Goal: Task Accomplishment & Management: Manage account settings

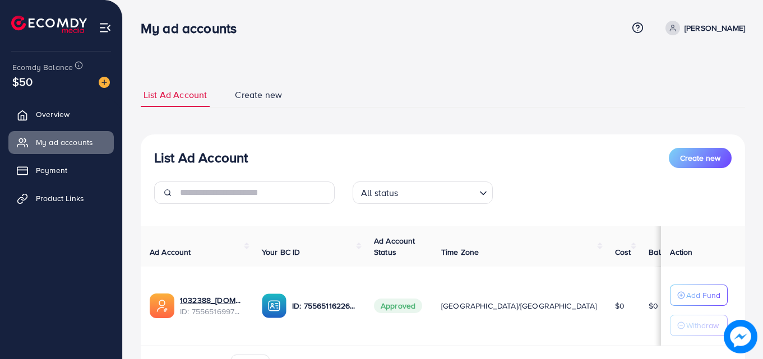
click at [258, 95] on span "Create new" at bounding box center [258, 95] width 47 height 13
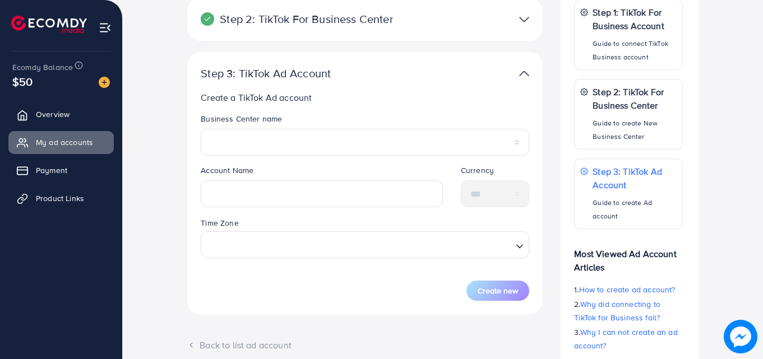
scroll to position [224, 0]
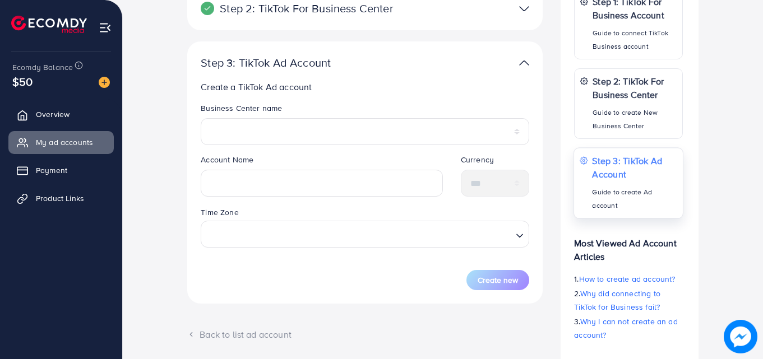
click at [591, 172] on div "Step 3: TikTok Ad Account Guide to create Ad account" at bounding box center [627, 182] width 109 height 71
click at [526, 61] on img at bounding box center [524, 63] width 10 height 16
click at [524, 63] on img at bounding box center [524, 63] width 10 height 16
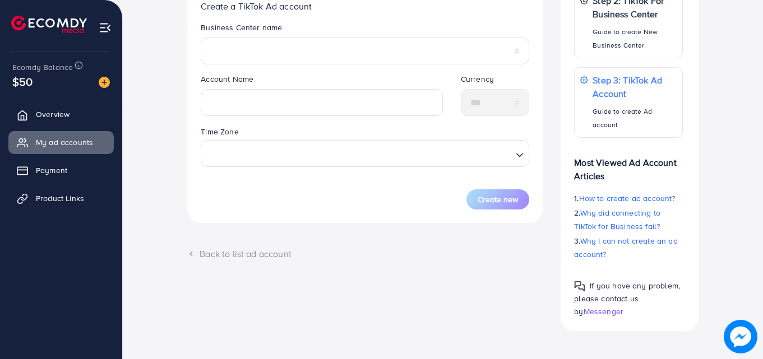
scroll to position [308, 0]
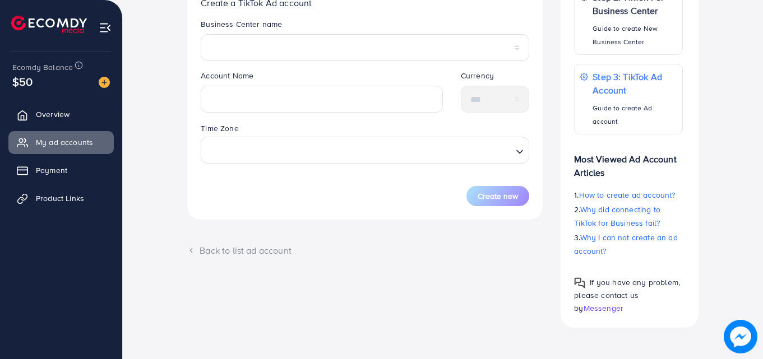
click at [223, 251] on div "Back to list ad account" at bounding box center [364, 250] width 355 height 13
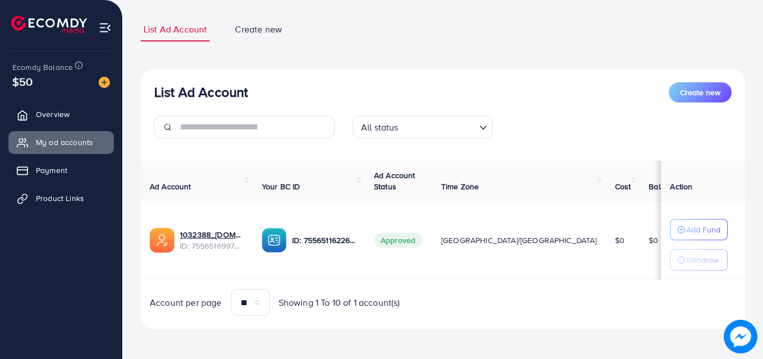
scroll to position [67, 0]
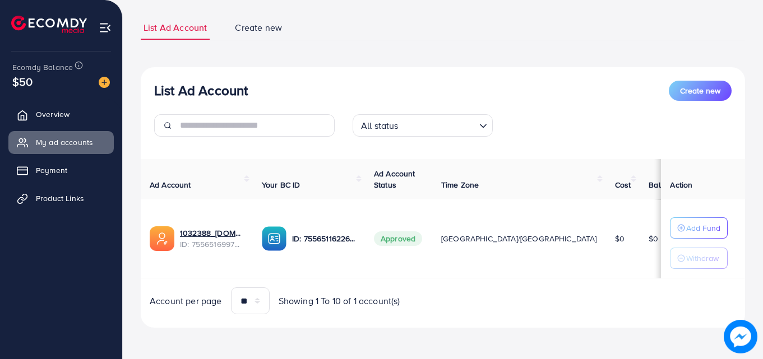
click at [260, 26] on span "Create new" at bounding box center [258, 27] width 47 height 13
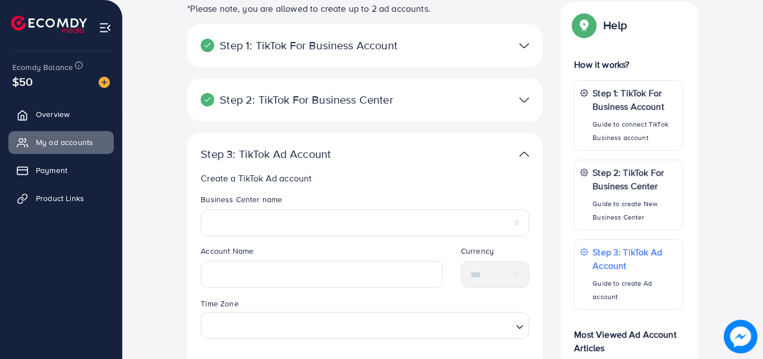
scroll to position [84, 0]
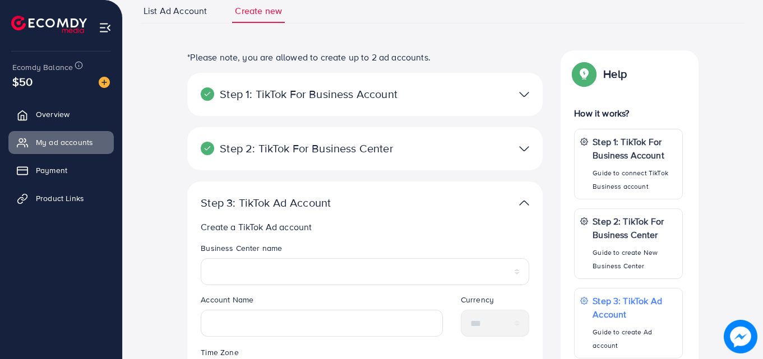
click at [186, 12] on span "List Ad Account" at bounding box center [175, 10] width 63 height 13
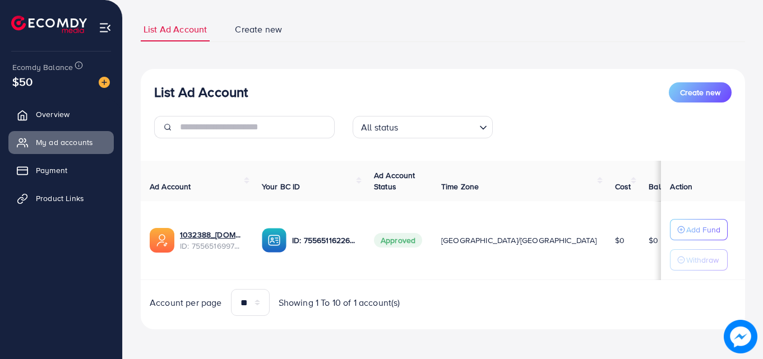
scroll to position [67, 0]
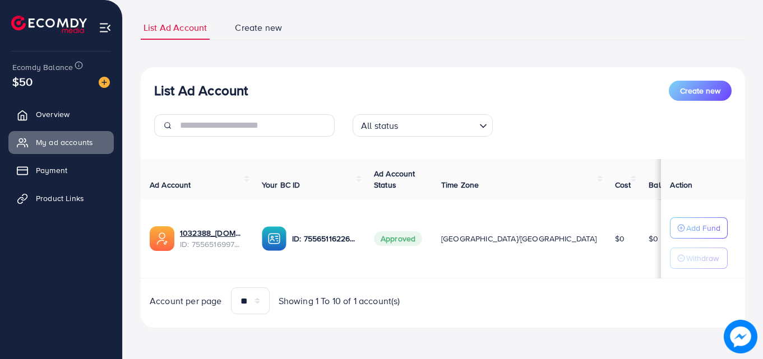
click at [244, 30] on span "Create new" at bounding box center [258, 27] width 47 height 13
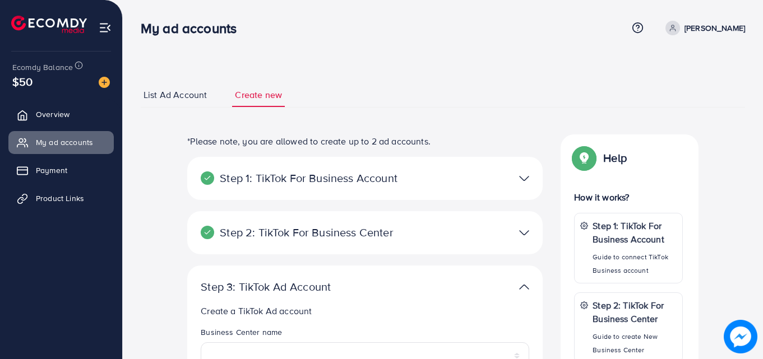
scroll to position [56, 0]
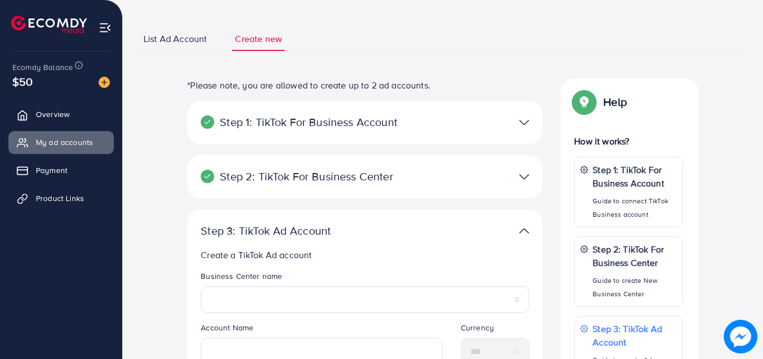
click at [205, 226] on p "Step 3: TikTok Ad Account" at bounding box center [307, 230] width 213 height 13
click at [206, 228] on p "Step 3: TikTok Ad Account" at bounding box center [307, 230] width 213 height 13
click at [522, 235] on img at bounding box center [524, 231] width 10 height 16
click at [526, 229] on img at bounding box center [524, 231] width 10 height 16
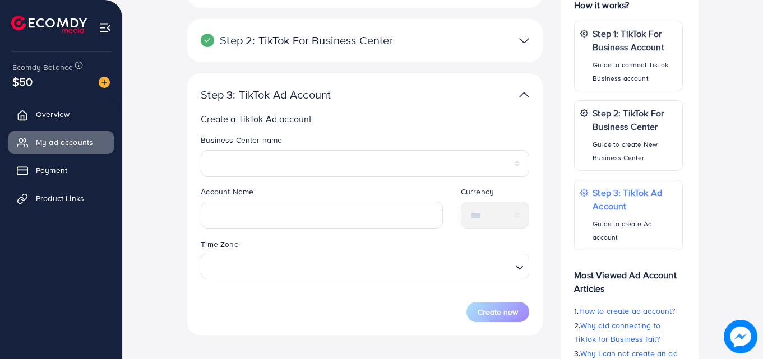
scroll to position [168, 0]
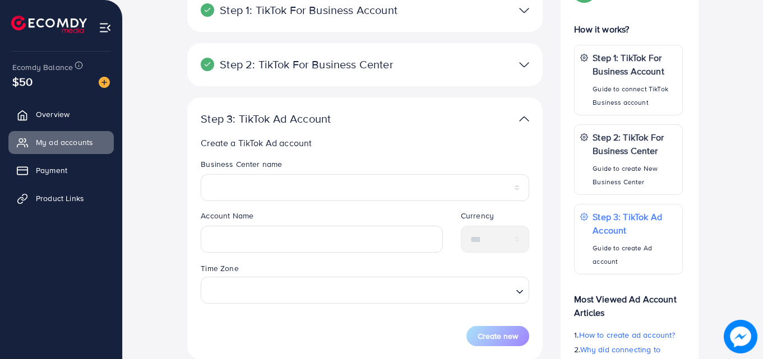
click at [527, 117] on img at bounding box center [524, 119] width 10 height 16
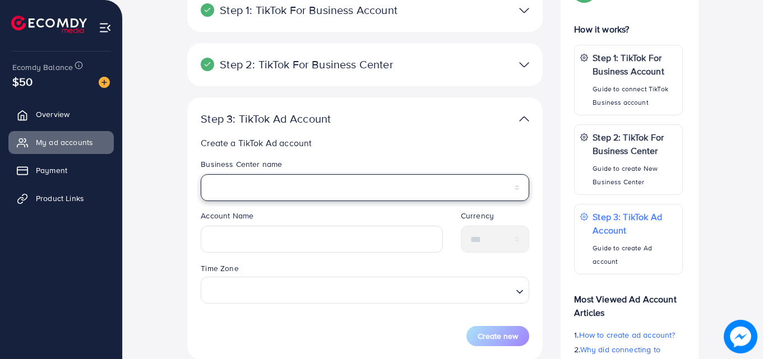
click at [353, 184] on select "**********" at bounding box center [365, 187] width 328 height 27
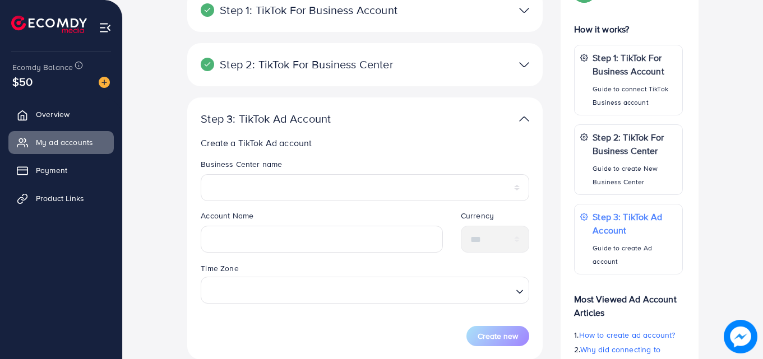
click at [372, 135] on div "**********" at bounding box center [364, 229] width 355 height 262
click at [53, 197] on span "Product Links" at bounding box center [63, 198] width 48 height 11
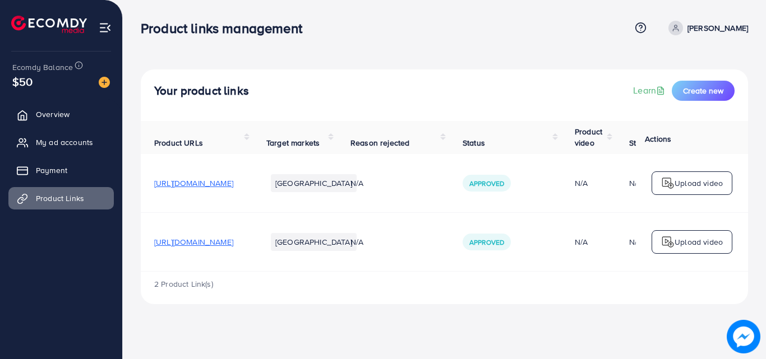
click at [20, 247] on ul "Overview My ad accounts Payment Product Links" at bounding box center [61, 200] width 122 height 203
click at [37, 84] on div "$50" at bounding box center [61, 81] width 98 height 16
click at [57, 141] on span "My ad accounts" at bounding box center [67, 142] width 57 height 11
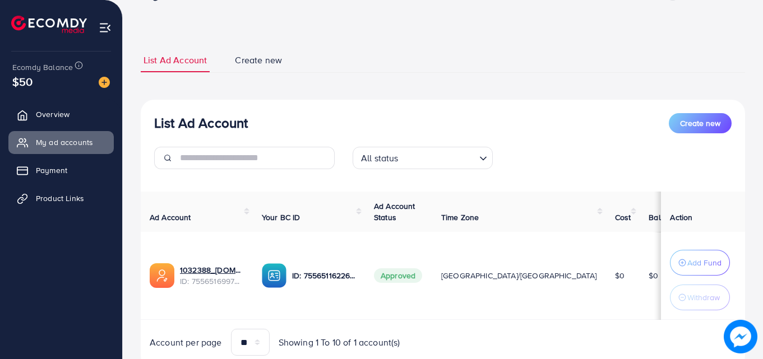
scroll to position [76, 0]
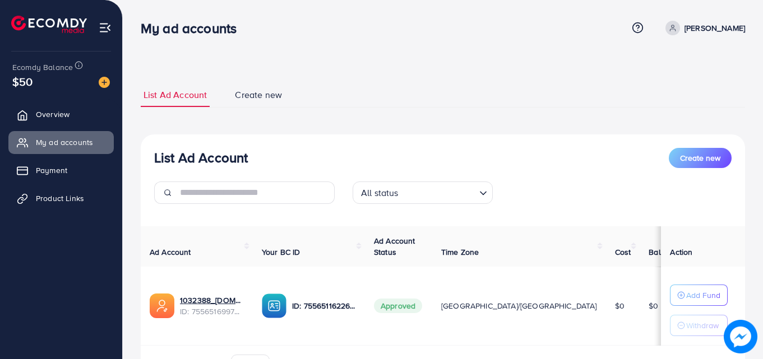
scroll to position [67, 0]
